Goal: Information Seeking & Learning: Learn about a topic

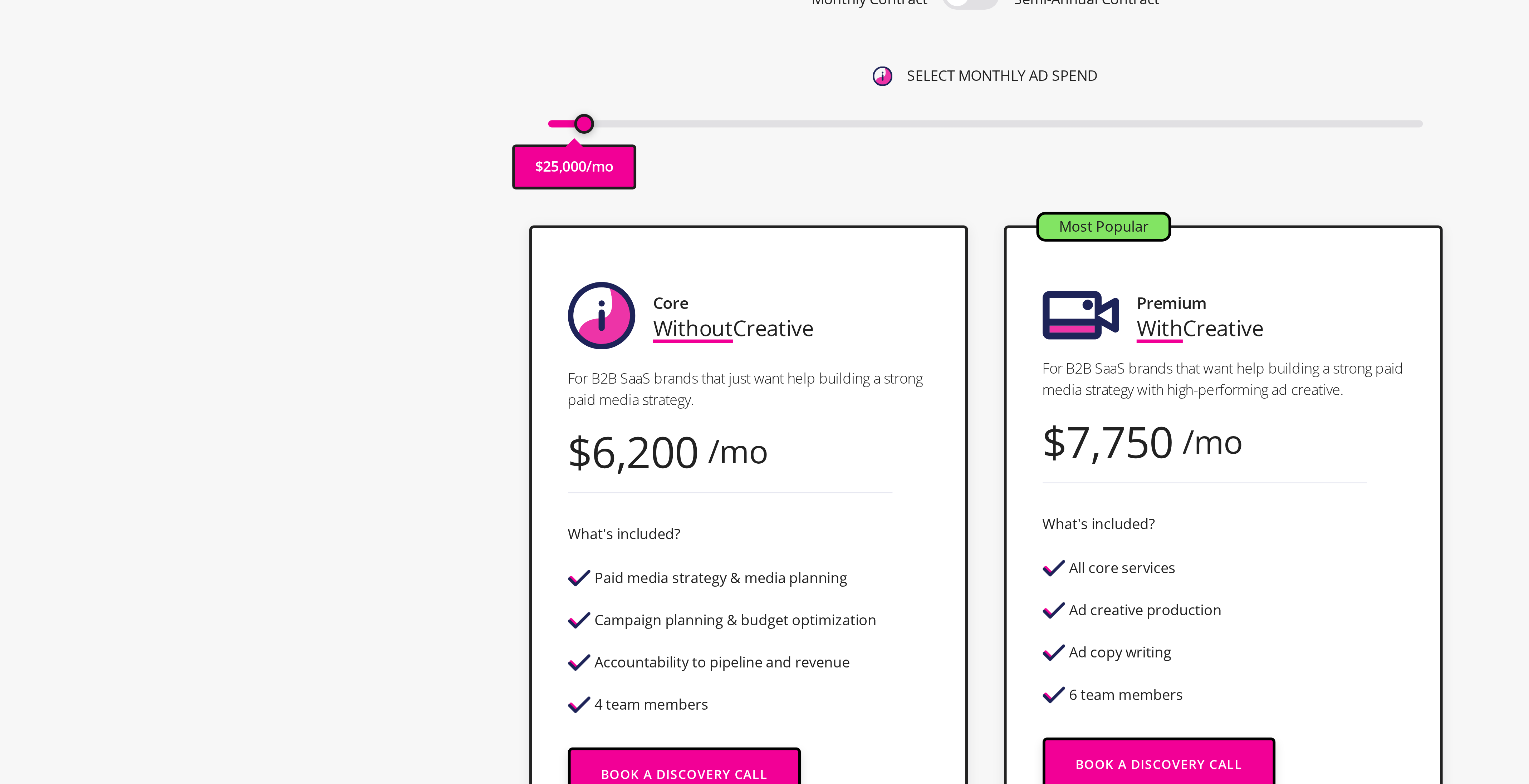
drag, startPoint x: 593, startPoint y: 182, endPoint x: 606, endPoint y: 181, distance: 13.0
click at [606, 182] on input "range" at bounding box center [764, 183] width 348 height 3
type input "25000"
click at [605, 182] on input "range" at bounding box center [764, 183] width 348 height 3
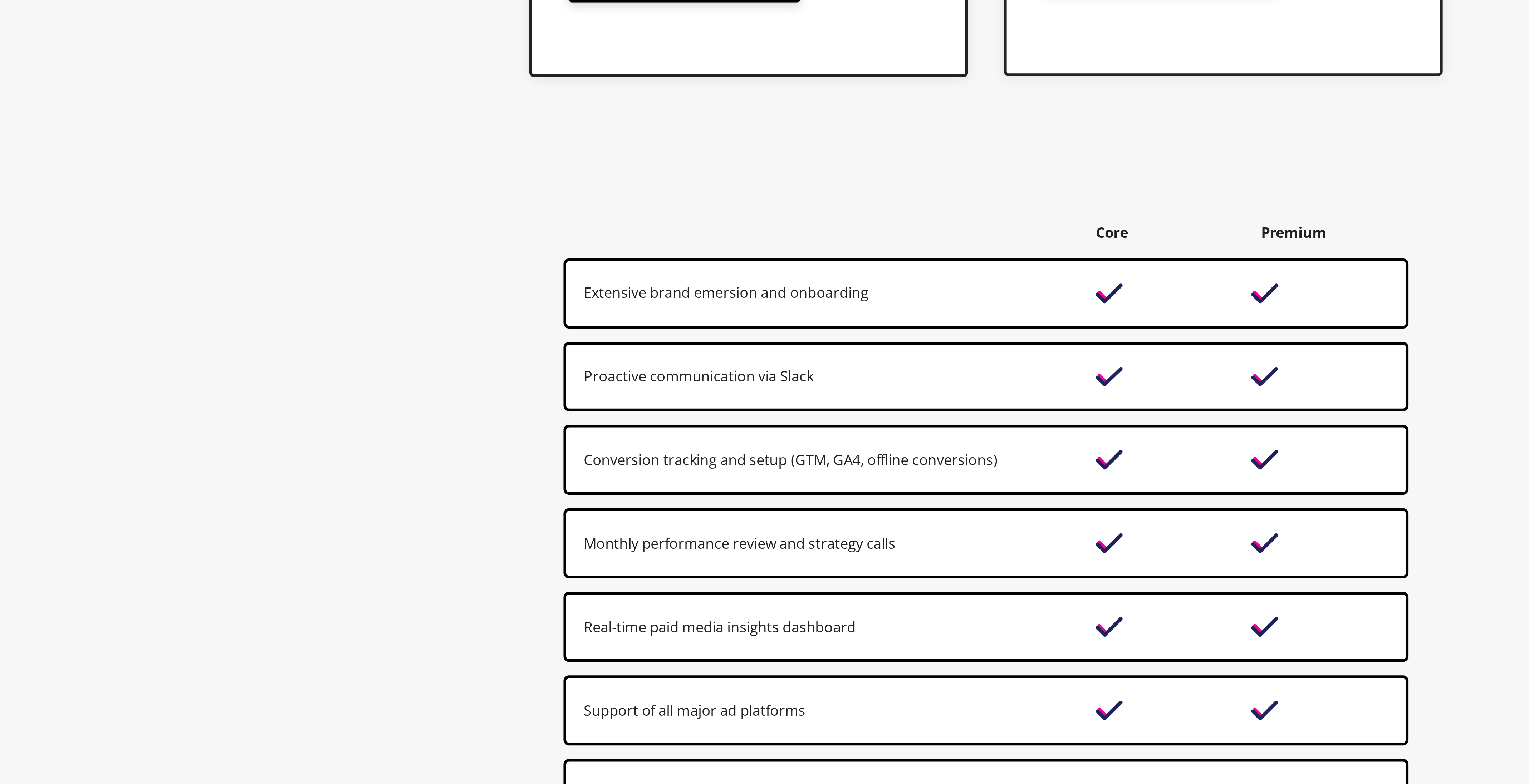
scroll to position [13, 0]
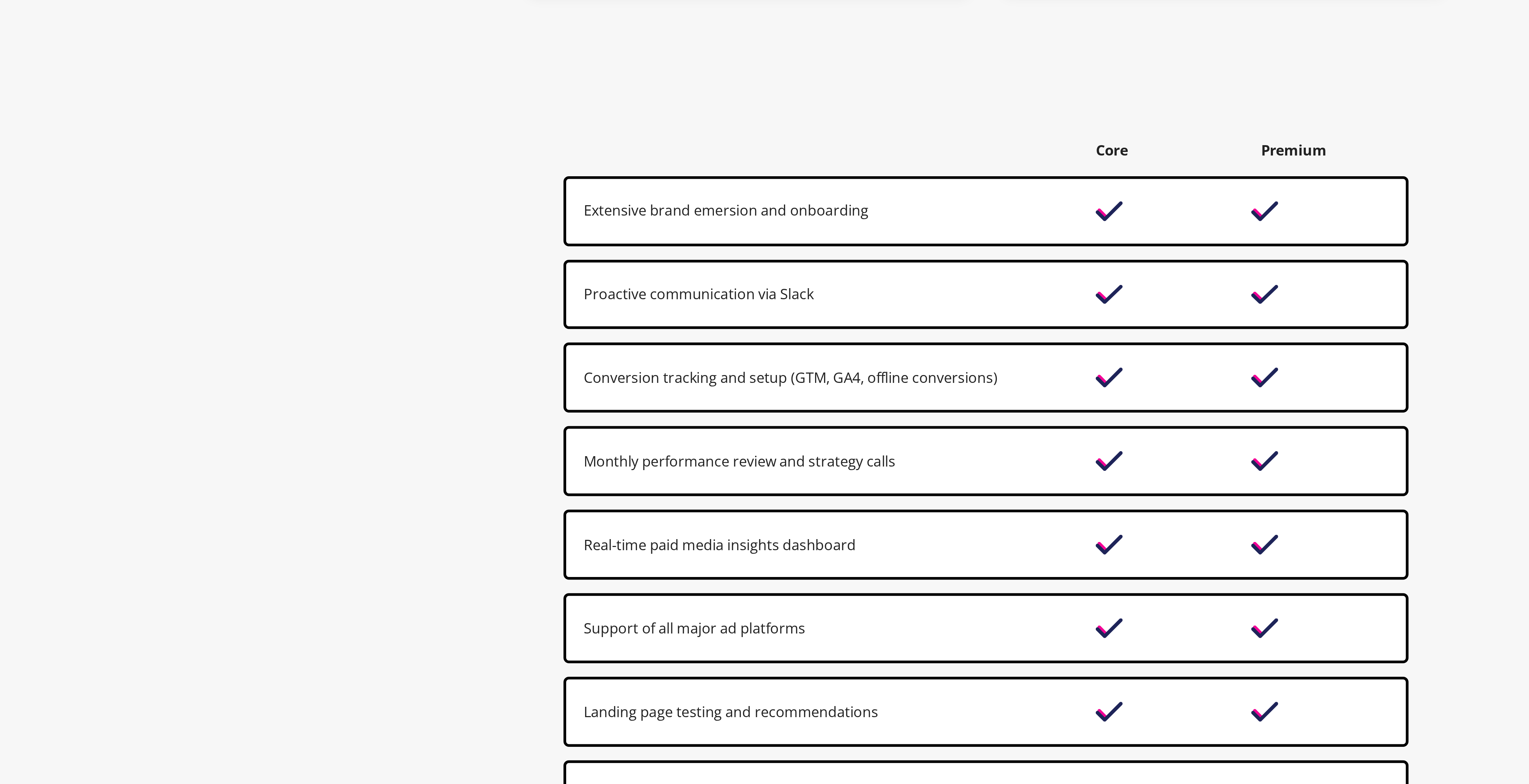
click at [691, 555] on div "Extensive brand emersion and onboarding" at bounding box center [703, 556] width 196 height 9
click at [686, 599] on div "Proactive communication via Slack" at bounding box center [764, 589] width 336 height 28
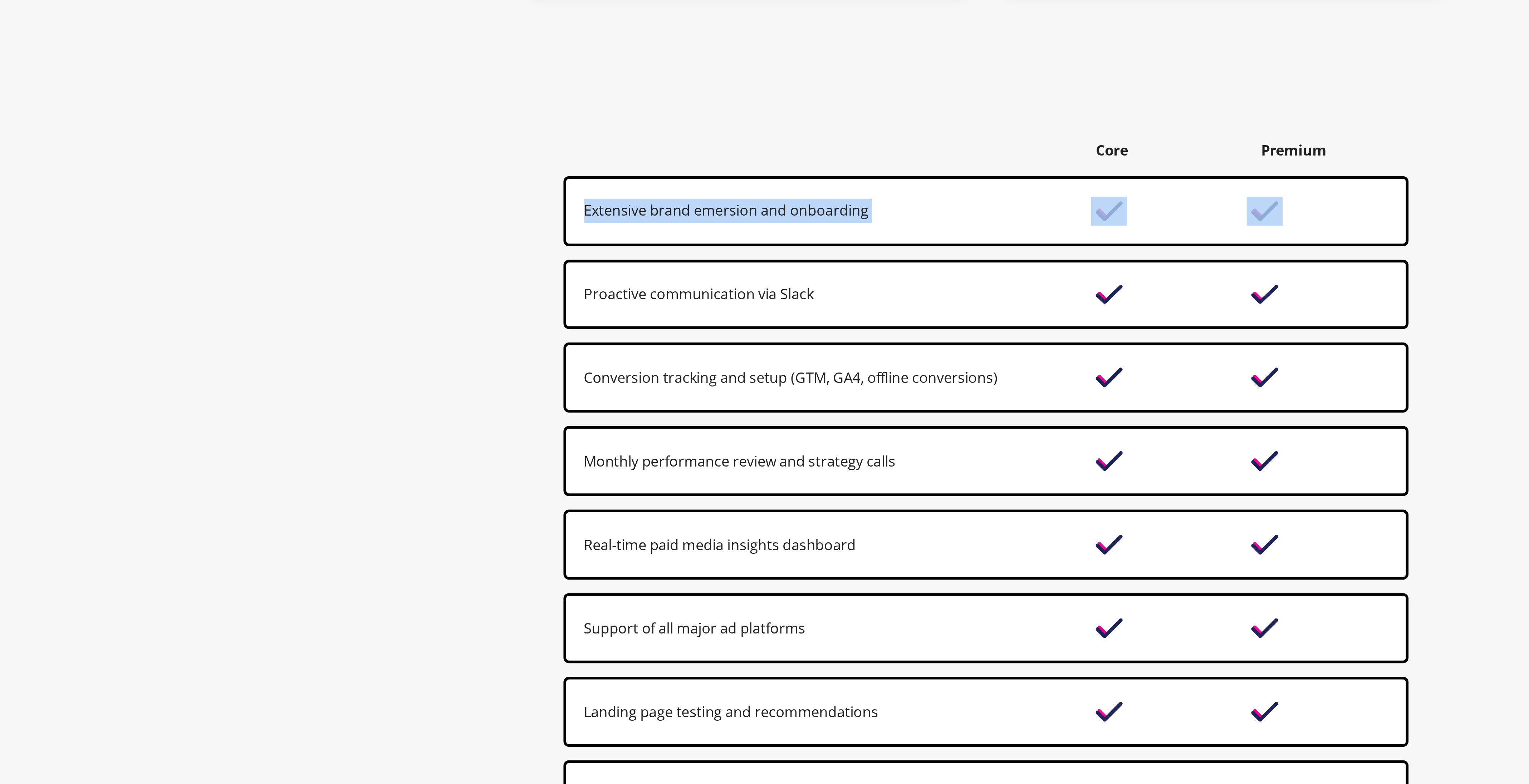
drag, startPoint x: 686, startPoint y: 599, endPoint x: 661, endPoint y: 553, distance: 52.4
click at [661, 553] on div "Core Premium Extensive brand emersion and onboarding Proactive communication vi…" at bounding box center [764, 681] width 336 height 309
click at [661, 553] on div "Extensive brand emersion and onboarding" at bounding box center [703, 556] width 196 height 9
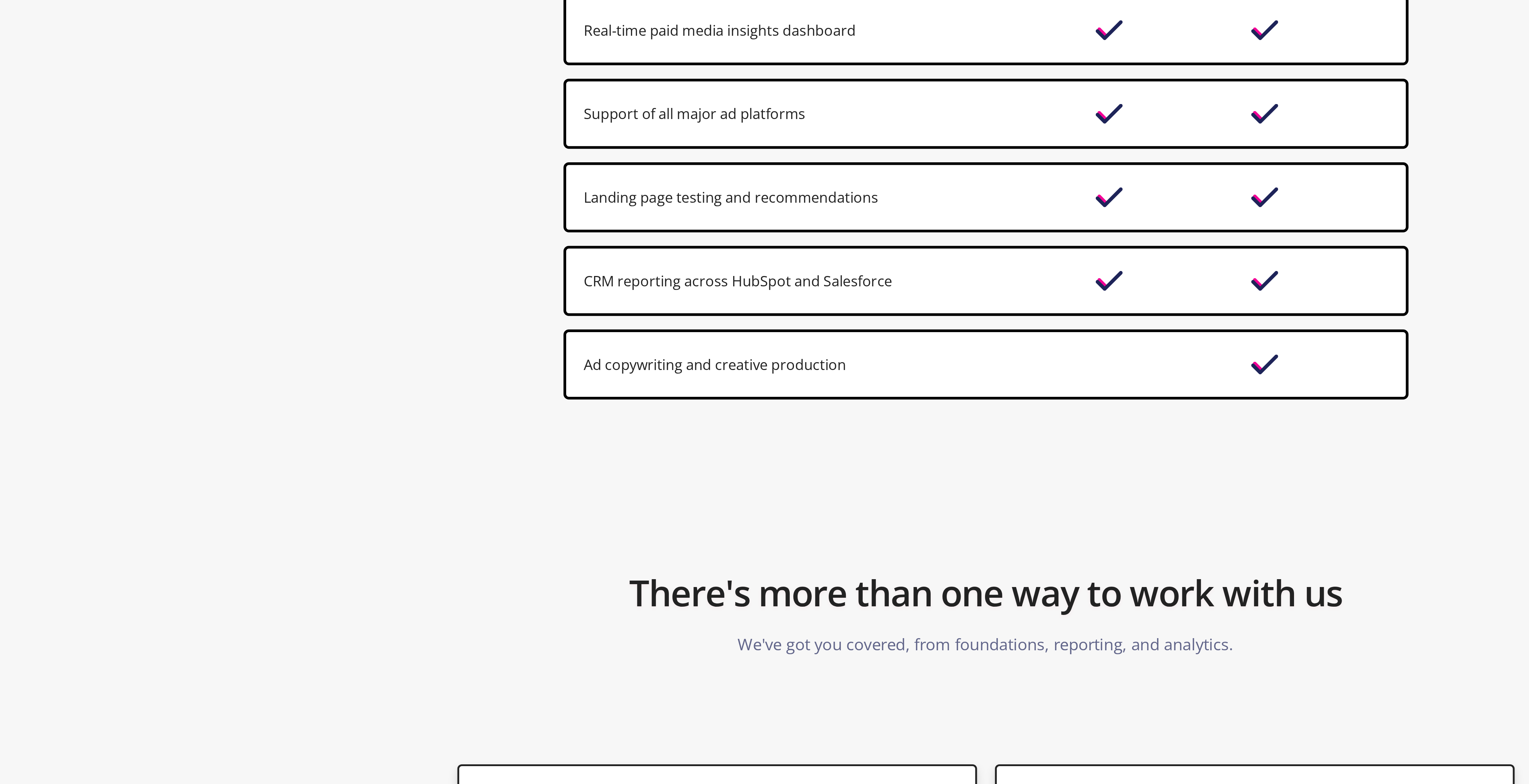
click at [662, 615] on div "Ad copywriting and creative production" at bounding box center [703, 617] width 196 height 9
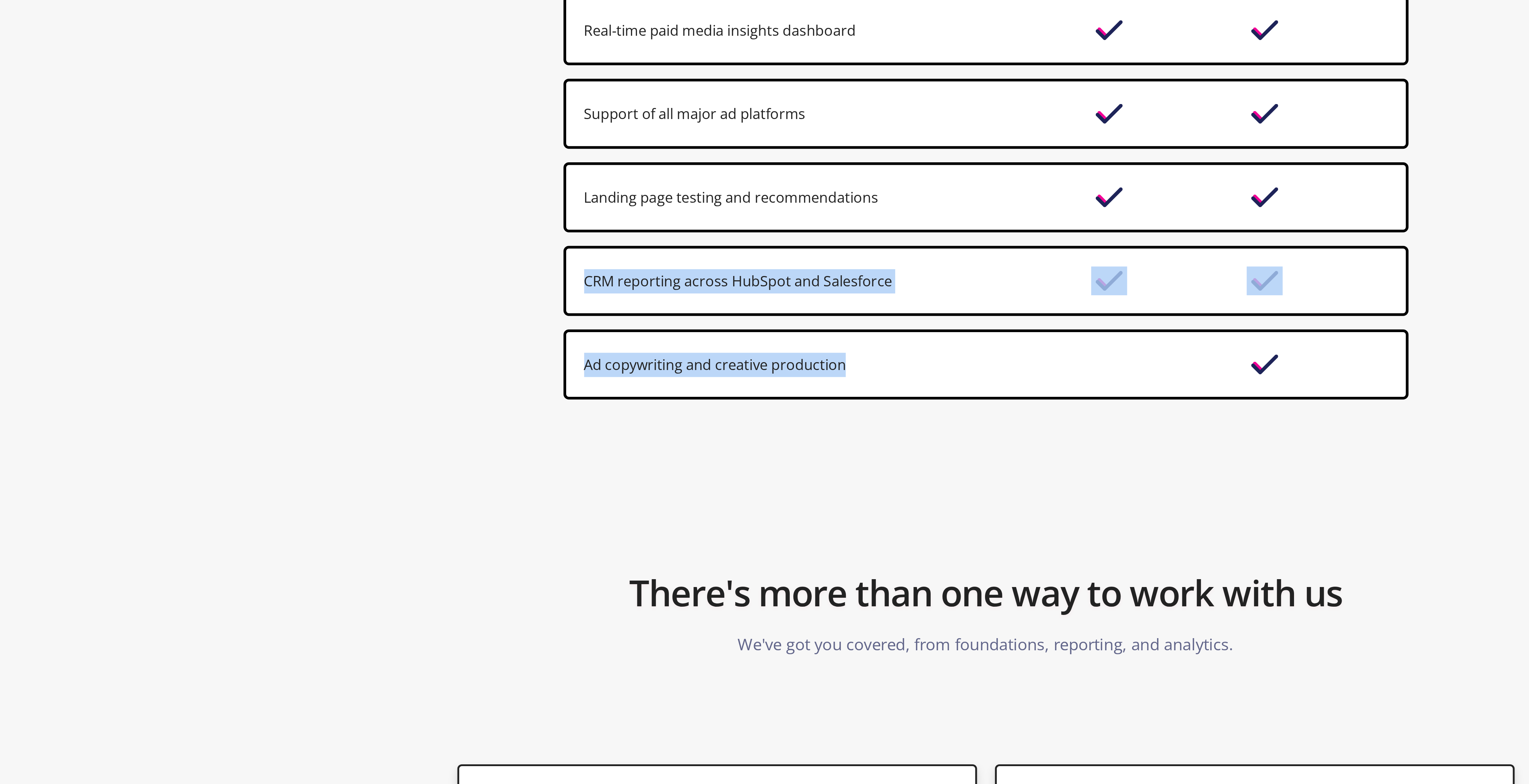
drag, startPoint x: 662, startPoint y: 615, endPoint x: 654, endPoint y: 590, distance: 26.2
click at [654, 590] on div "Core Premium Extensive brand emersion and onboarding Proactive communication vi…" at bounding box center [764, 476] width 336 height 309
click at [654, 590] on div "CRM reporting across HubSpot and Salesforce" at bounding box center [764, 583] width 336 height 28
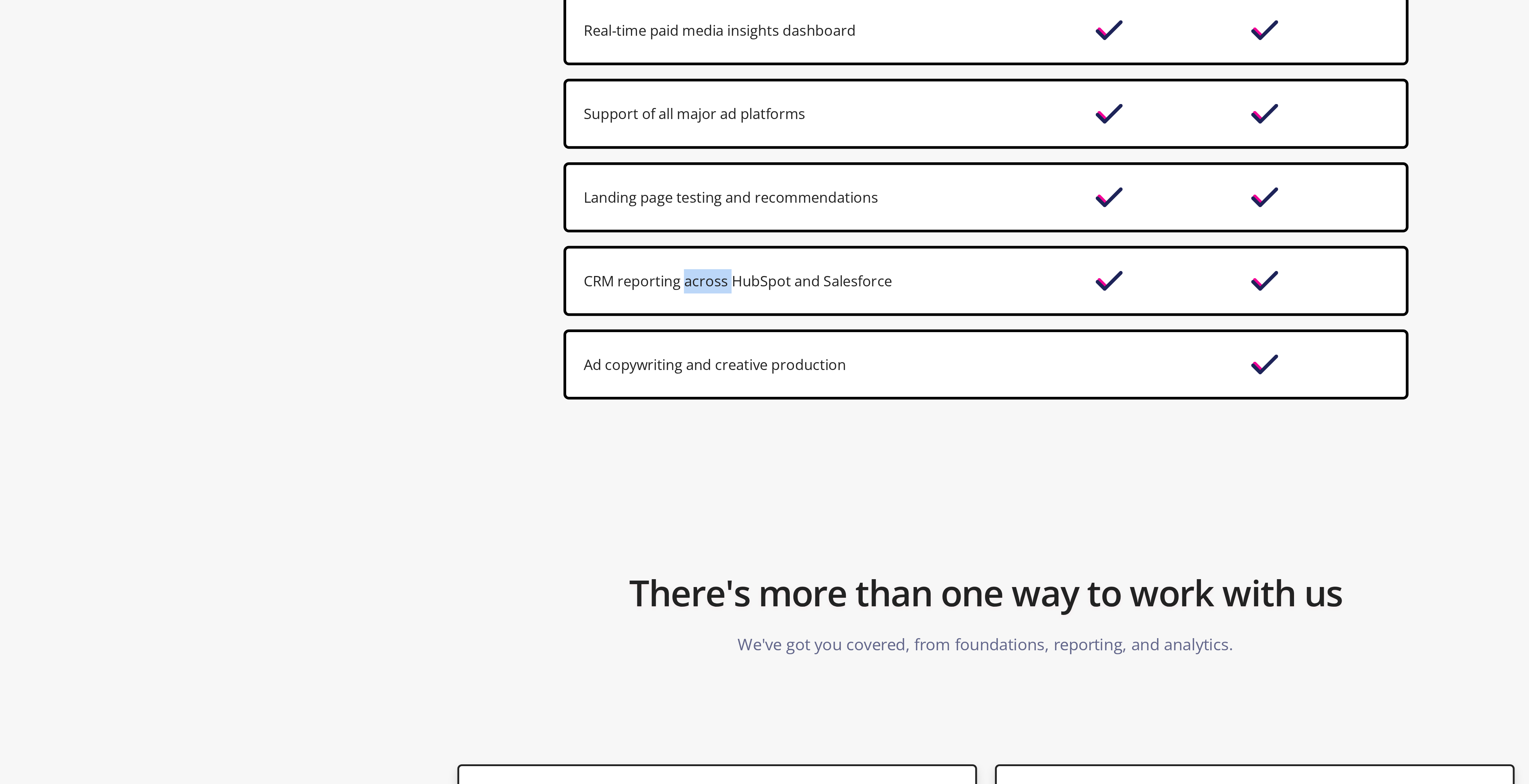
click at [654, 590] on div "CRM reporting across HubSpot and Salesforce" at bounding box center [764, 583] width 336 height 28
drag, startPoint x: 654, startPoint y: 590, endPoint x: 650, endPoint y: 583, distance: 8.1
click at [650, 583] on div "CRM reporting across HubSpot and Salesforce" at bounding box center [764, 583] width 336 height 28
click at [650, 583] on div "CRM reporting across HubSpot and Salesforce" at bounding box center [703, 583] width 196 height 9
drag, startPoint x: 650, startPoint y: 583, endPoint x: 707, endPoint y: 591, distance: 57.6
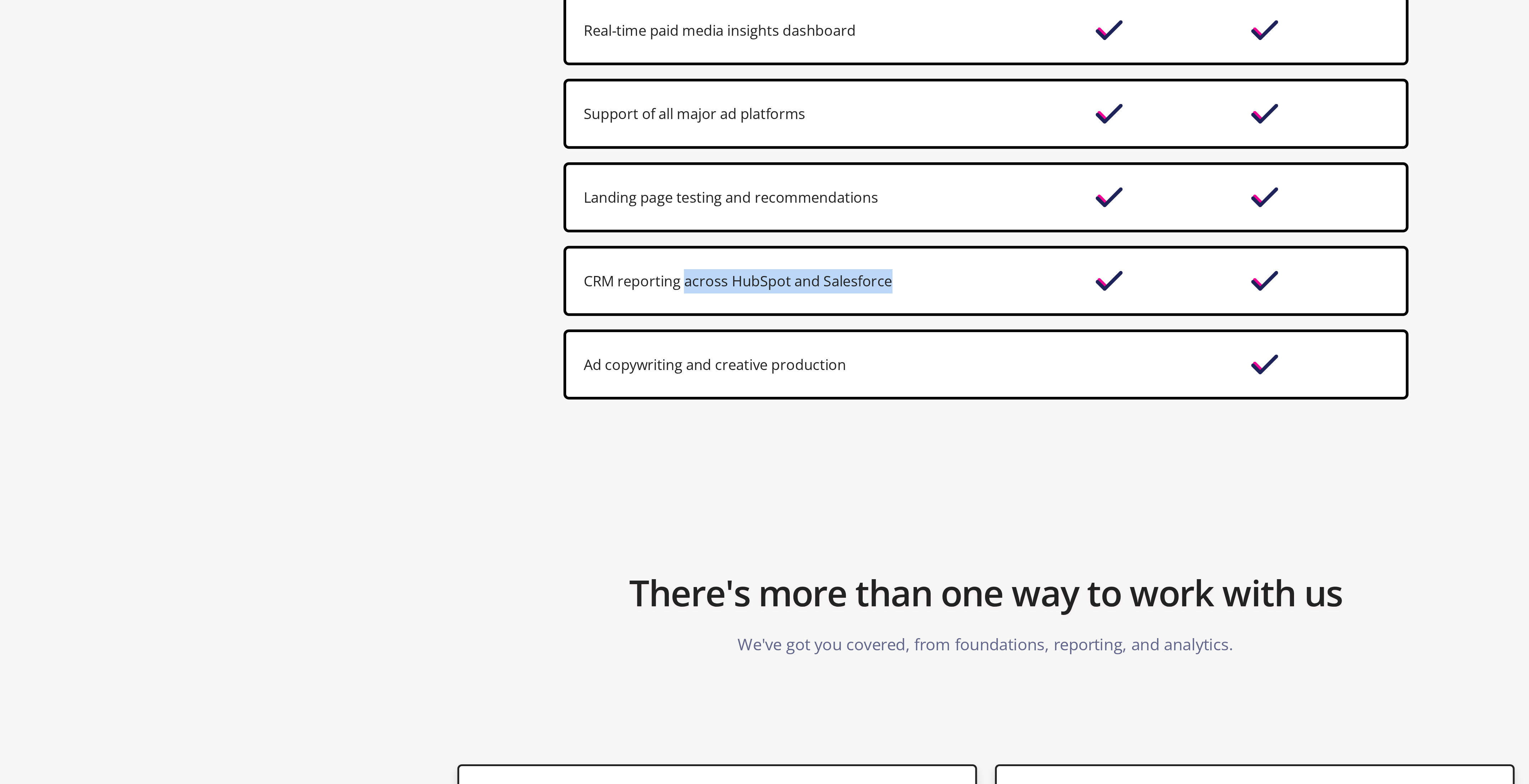
click at [707, 591] on div "CRM reporting across HubSpot and Salesforce" at bounding box center [764, 583] width 336 height 28
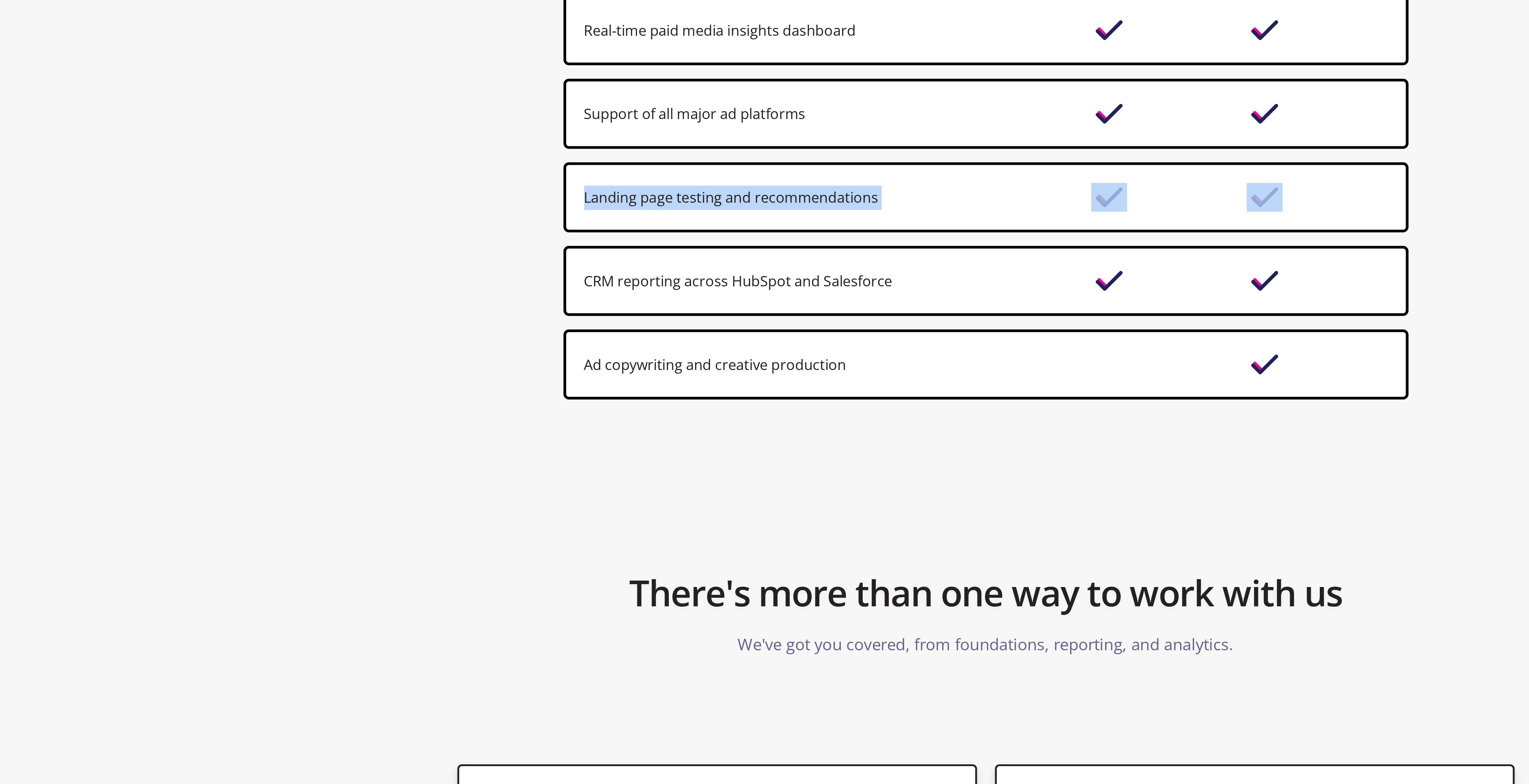
drag, startPoint x: 707, startPoint y: 591, endPoint x: 674, endPoint y: 553, distance: 50.3
click at [674, 553] on div "Core Premium Extensive brand emersion and onboarding Proactive communication vi…" at bounding box center [764, 476] width 336 height 309
click at [674, 553] on div "Landing page testing and recommendations" at bounding box center [703, 550] width 196 height 9
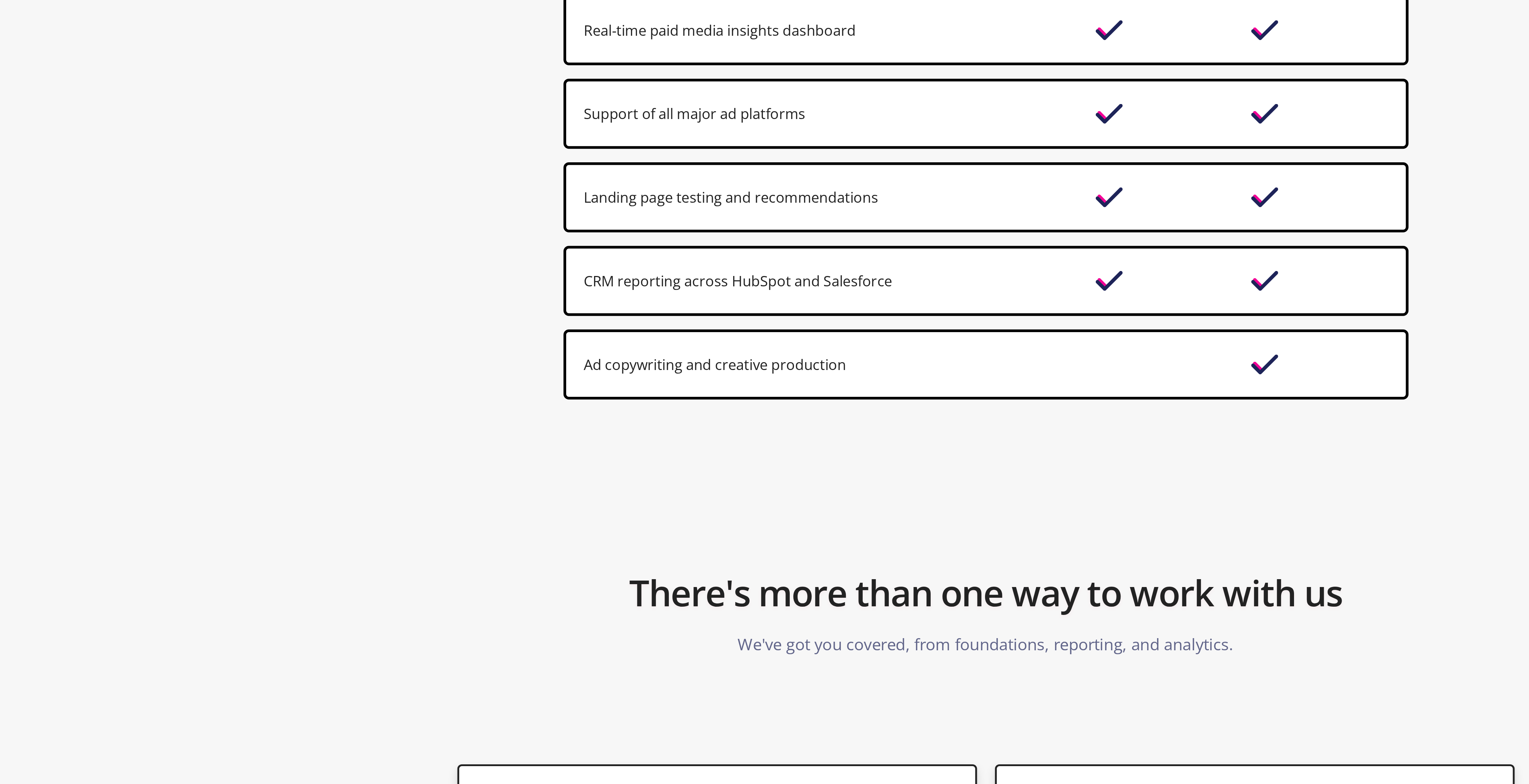
drag, startPoint x: 674, startPoint y: 553, endPoint x: 644, endPoint y: 550, distance: 30.1
click at [644, 550] on div "Landing page testing and recommendations" at bounding box center [703, 550] width 196 height 9
drag, startPoint x: 644, startPoint y: 550, endPoint x: 683, endPoint y: 547, distance: 39.1
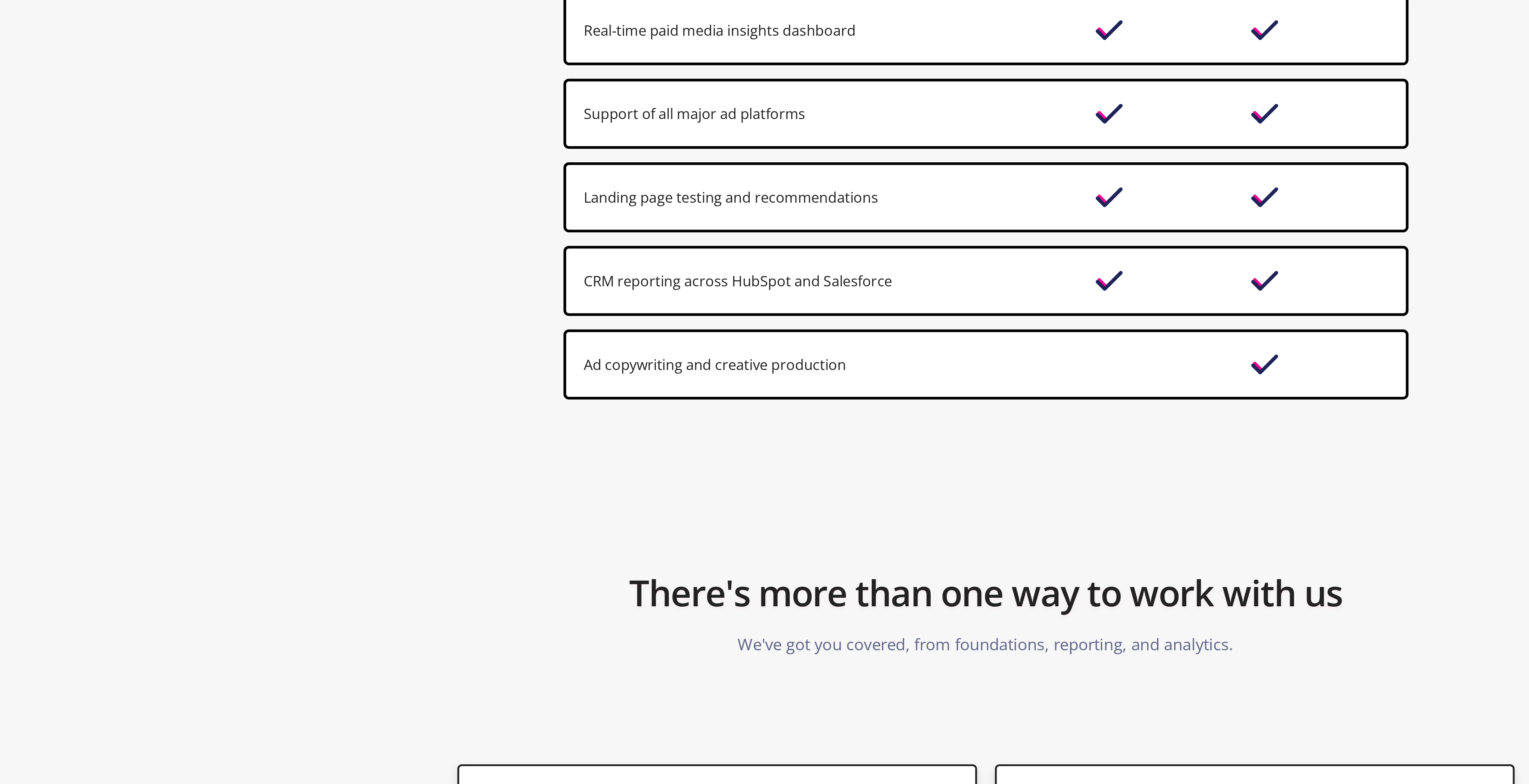
click at [683, 547] on div "Landing page testing and recommendations" at bounding box center [703, 550] width 196 height 9
drag, startPoint x: 683, startPoint y: 547, endPoint x: 663, endPoint y: 512, distance: 40.3
click at [663, 512] on div "Core Premium Extensive brand emersion and onboarding Proactive communication vi…" at bounding box center [764, 476] width 336 height 309
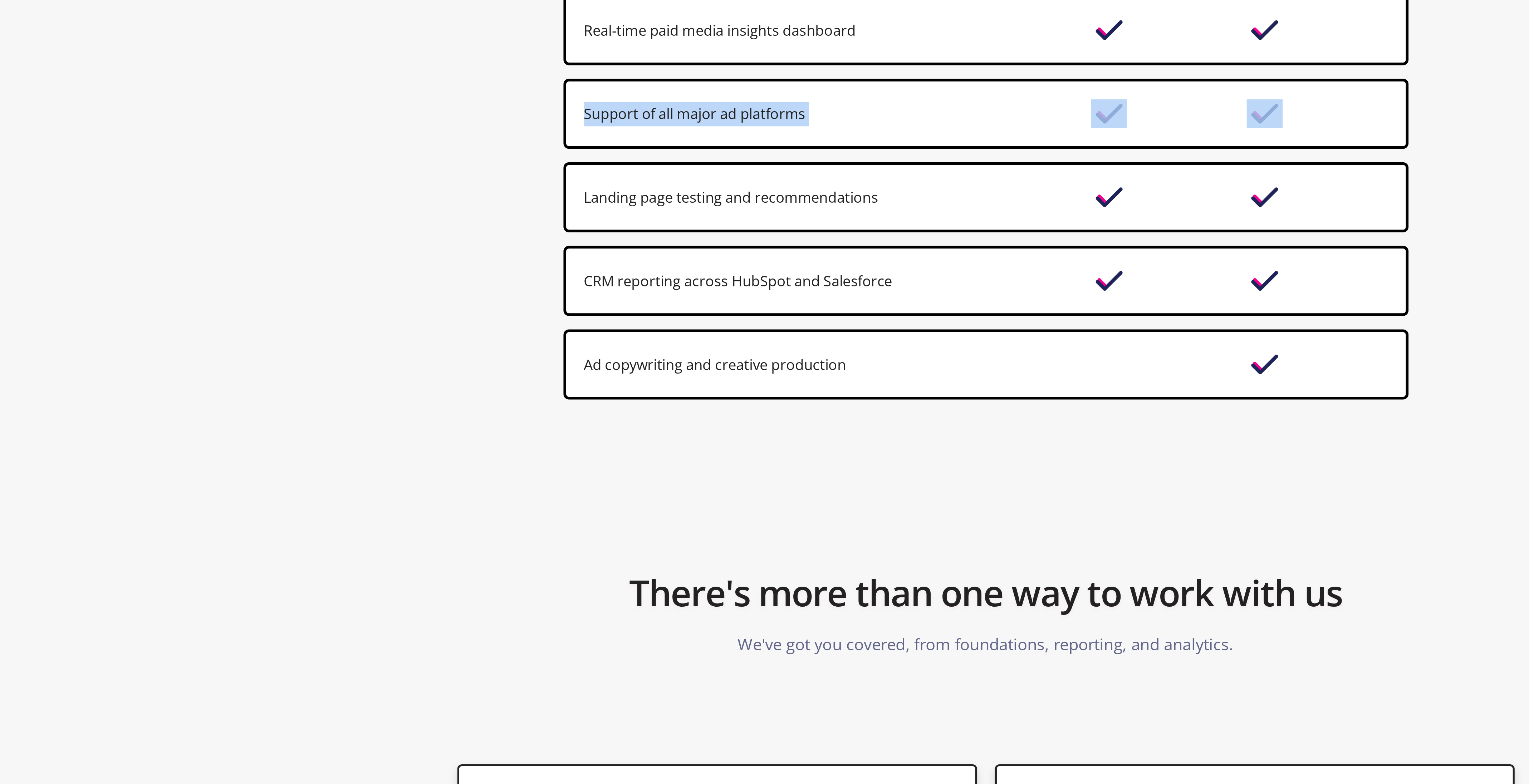
click at [663, 512] on div "Support of all major ad platforms" at bounding box center [703, 517] width 196 height 9
drag, startPoint x: 663, startPoint y: 512, endPoint x: 668, endPoint y: 544, distance: 32.4
click at [668, 544] on div "Core Premium Extensive brand emersion and onboarding Proactive communication vi…" at bounding box center [764, 476] width 336 height 309
click at [668, 544] on div "Landing page testing and recommendations" at bounding box center [764, 550] width 336 height 28
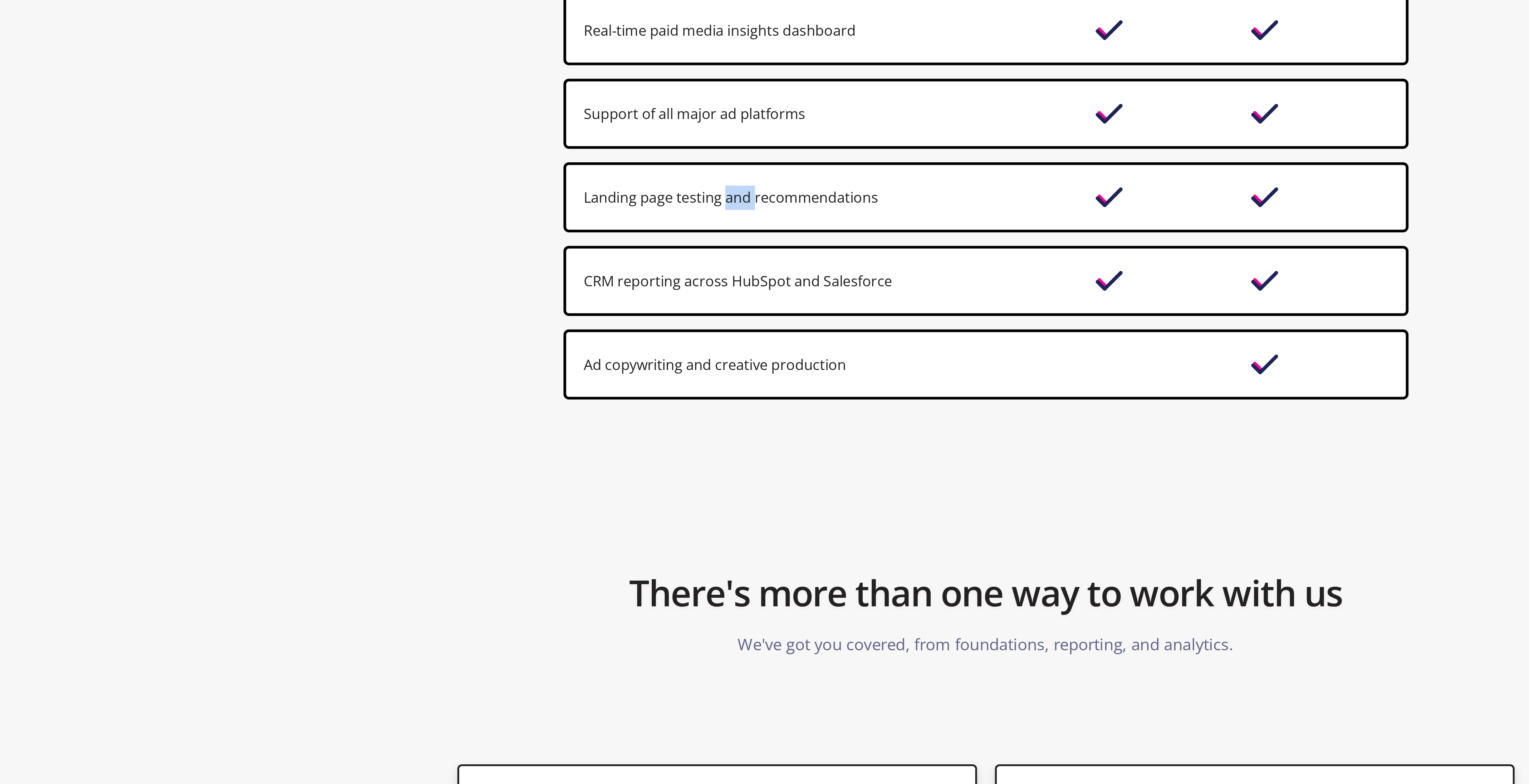
click at [668, 544] on div "Landing page testing and recommendations" at bounding box center [764, 550] width 336 height 28
drag, startPoint x: 668, startPoint y: 544, endPoint x: 656, endPoint y: 521, distance: 25.9
click at [656, 521] on div "Core Premium Extensive brand emersion and onboarding Proactive communication vi…" at bounding box center [764, 476] width 336 height 309
click at [656, 521] on div "Support of all major ad platforms" at bounding box center [703, 517] width 196 height 9
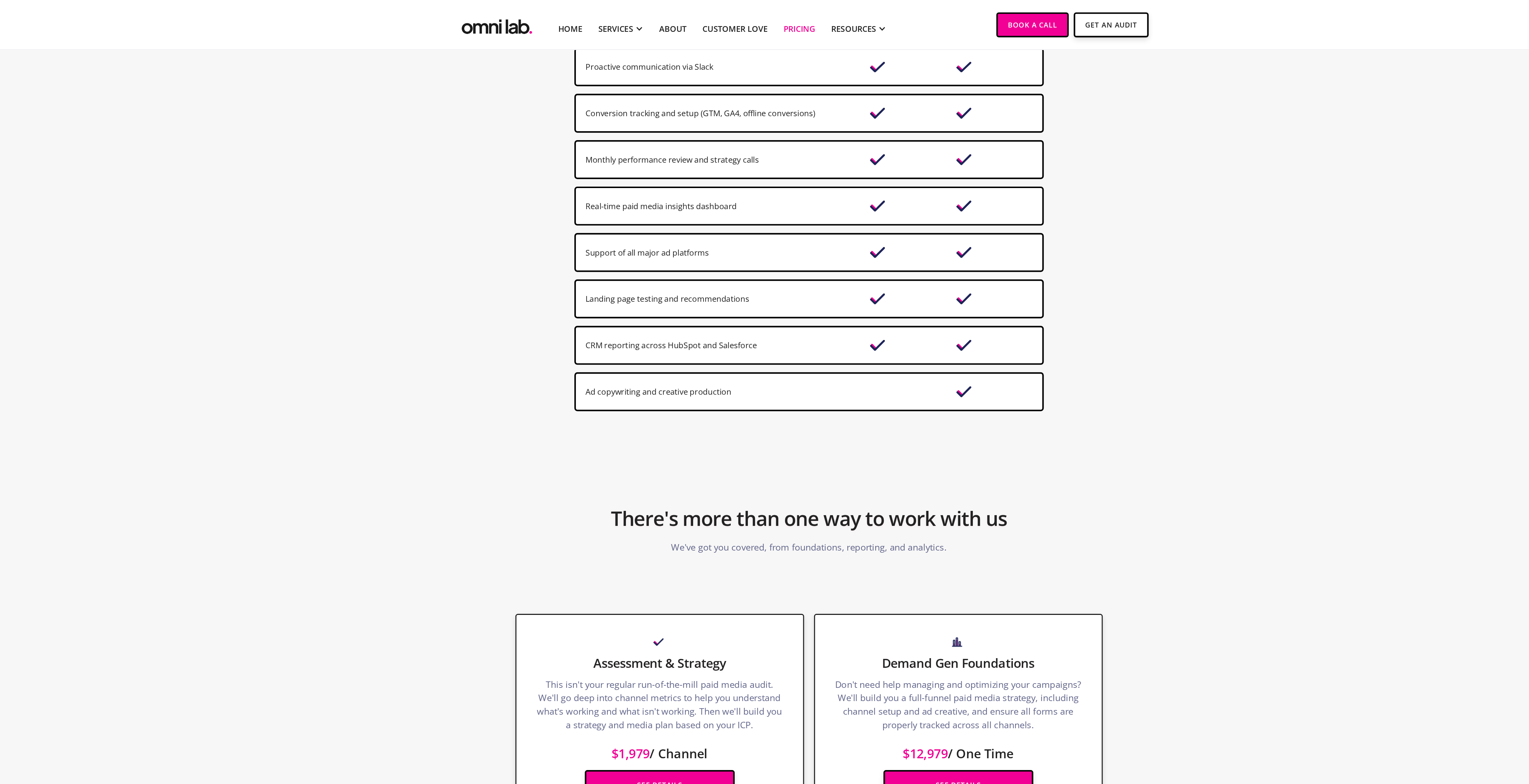
scroll to position [0, 0]
